Goal: Transaction & Acquisition: Purchase product/service

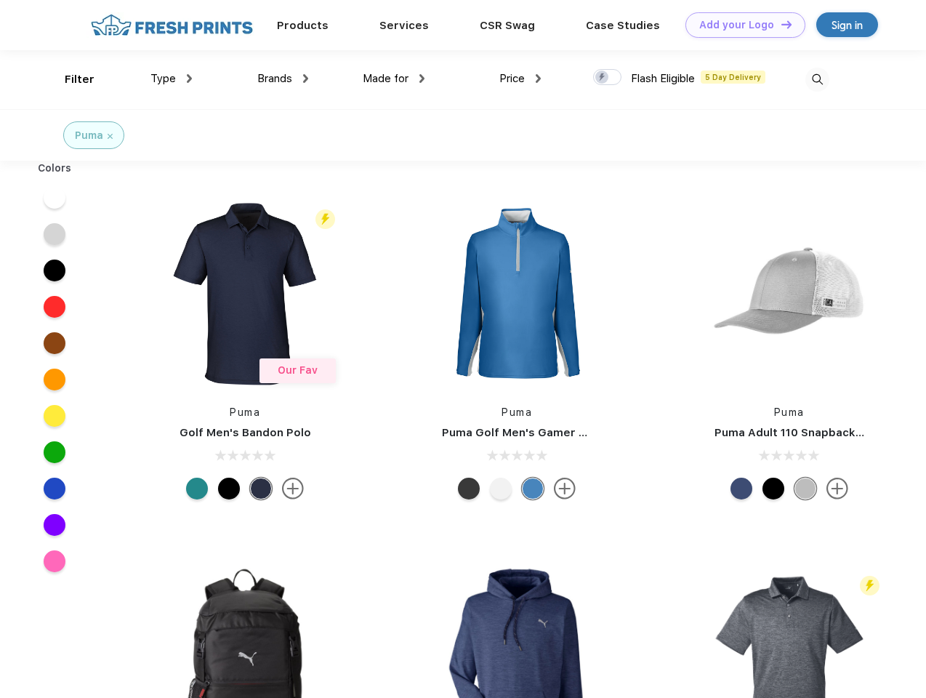
scroll to position [1, 0]
click at [740, 25] on link "Add your Logo Design Tool" at bounding box center [745, 24] width 120 height 25
click at [0, 0] on div "Design Tool" at bounding box center [0, 0] width 0 height 0
click at [780, 24] on link "Add your Logo Design Tool" at bounding box center [745, 24] width 120 height 25
click at [70, 79] on div "Filter" at bounding box center [80, 79] width 30 height 17
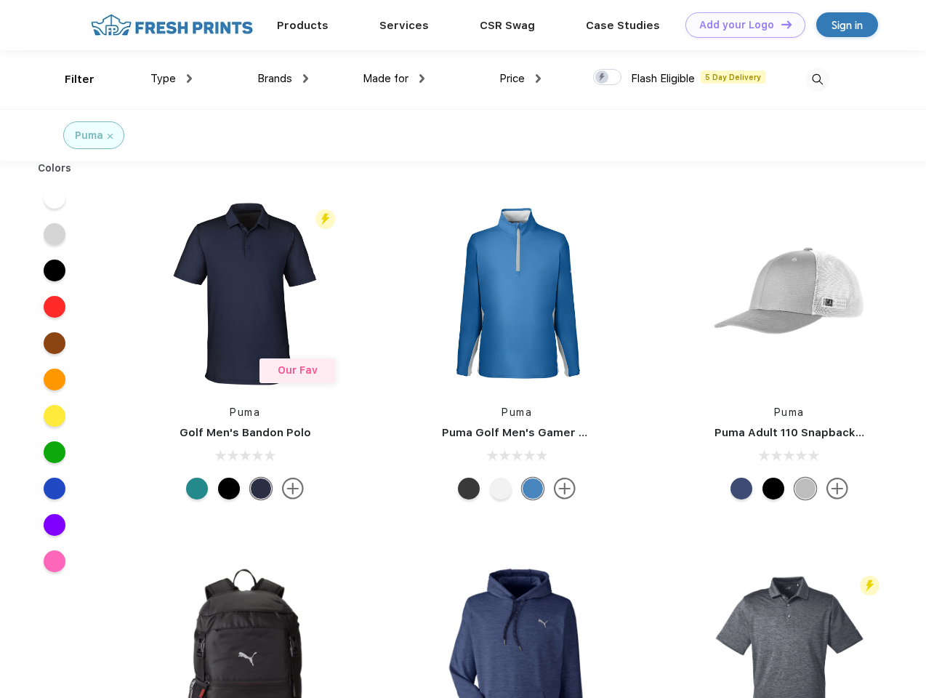
click at [171, 78] on span "Type" at bounding box center [162, 78] width 25 height 13
click at [283, 78] on span "Brands" at bounding box center [274, 78] width 35 height 13
click at [394, 78] on span "Made for" at bounding box center [386, 78] width 46 height 13
click at [520, 78] on span "Price" at bounding box center [511, 78] width 25 height 13
click at [608, 78] on div at bounding box center [607, 77] width 28 height 16
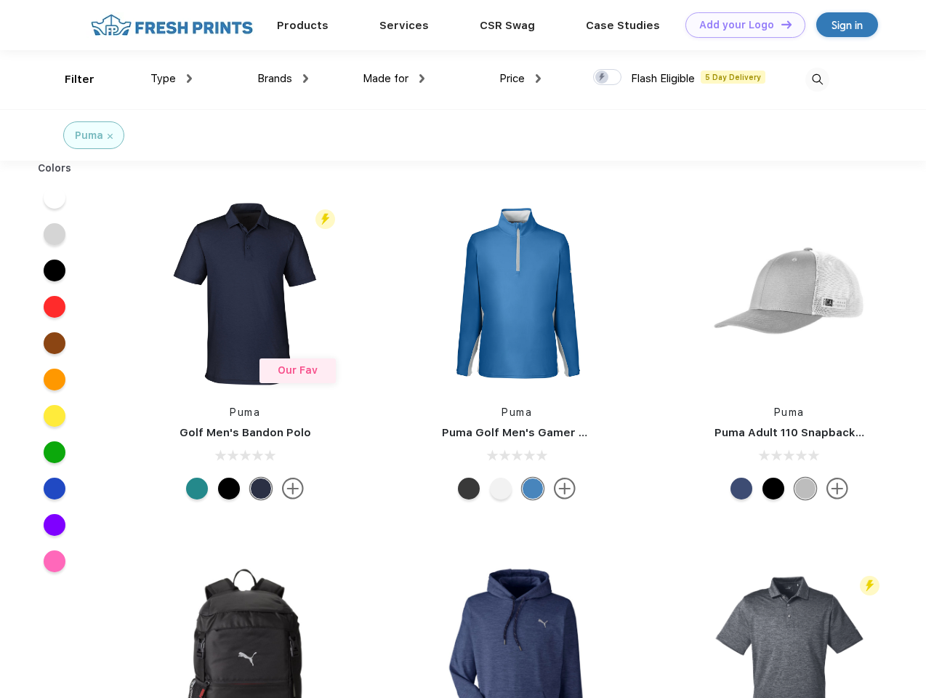
click at [602, 78] on input "checkbox" at bounding box center [597, 72] width 9 height 9
click at [817, 79] on img at bounding box center [817, 80] width 24 height 24
